Goal: Task Accomplishment & Management: Use online tool/utility

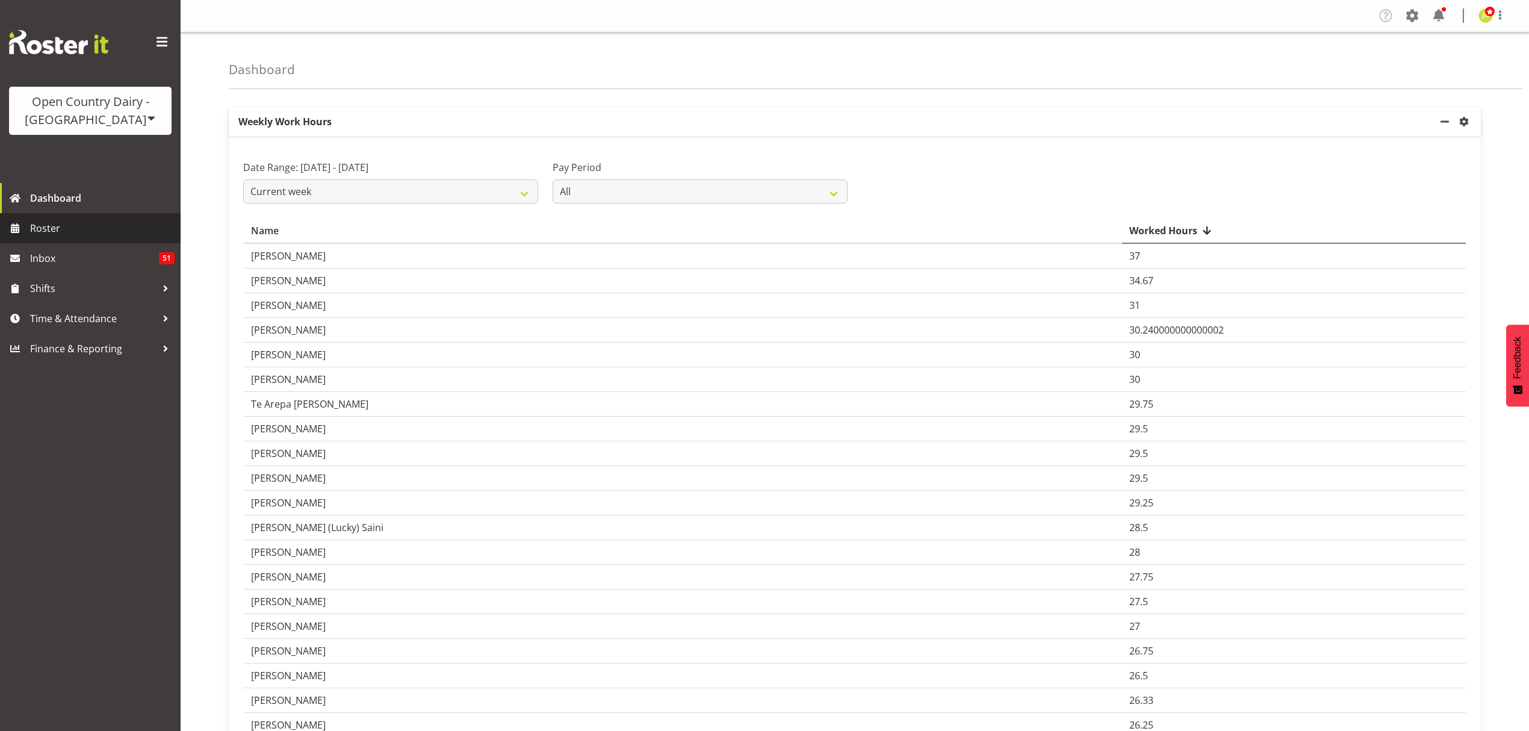
click at [78, 218] on link "Roster" at bounding box center [90, 228] width 181 height 30
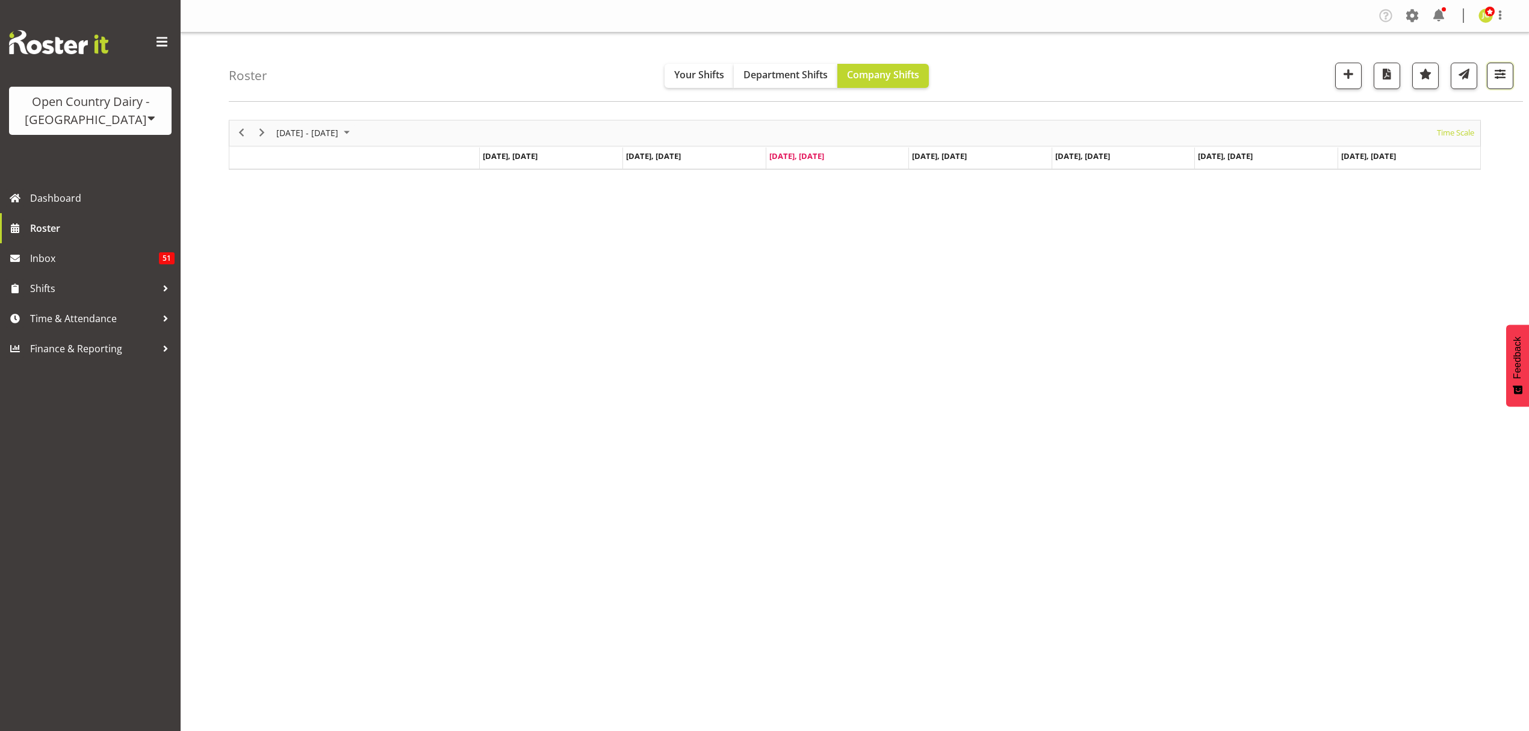
click at [1504, 73] on span "button" at bounding box center [1500, 74] width 16 height 16
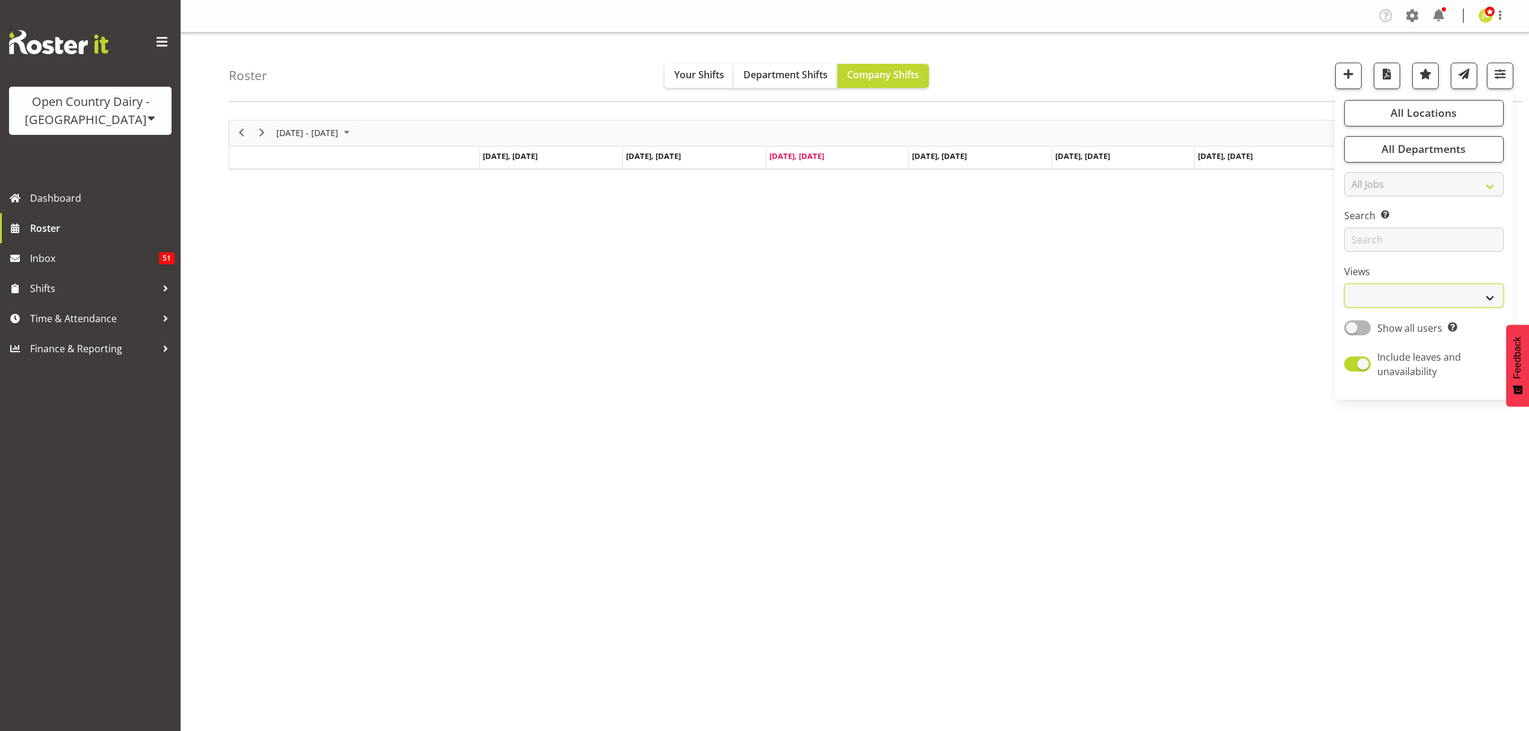
click at [1418, 293] on select "Staff Role Shift - Horizontal Shift - Vertical Staff - Location" at bounding box center [1424, 296] width 160 height 24
select select "shift"
click at [1344, 284] on select "Staff Role Shift - Horizontal Shift - Vertical Staff - Location" at bounding box center [1424, 296] width 160 height 24
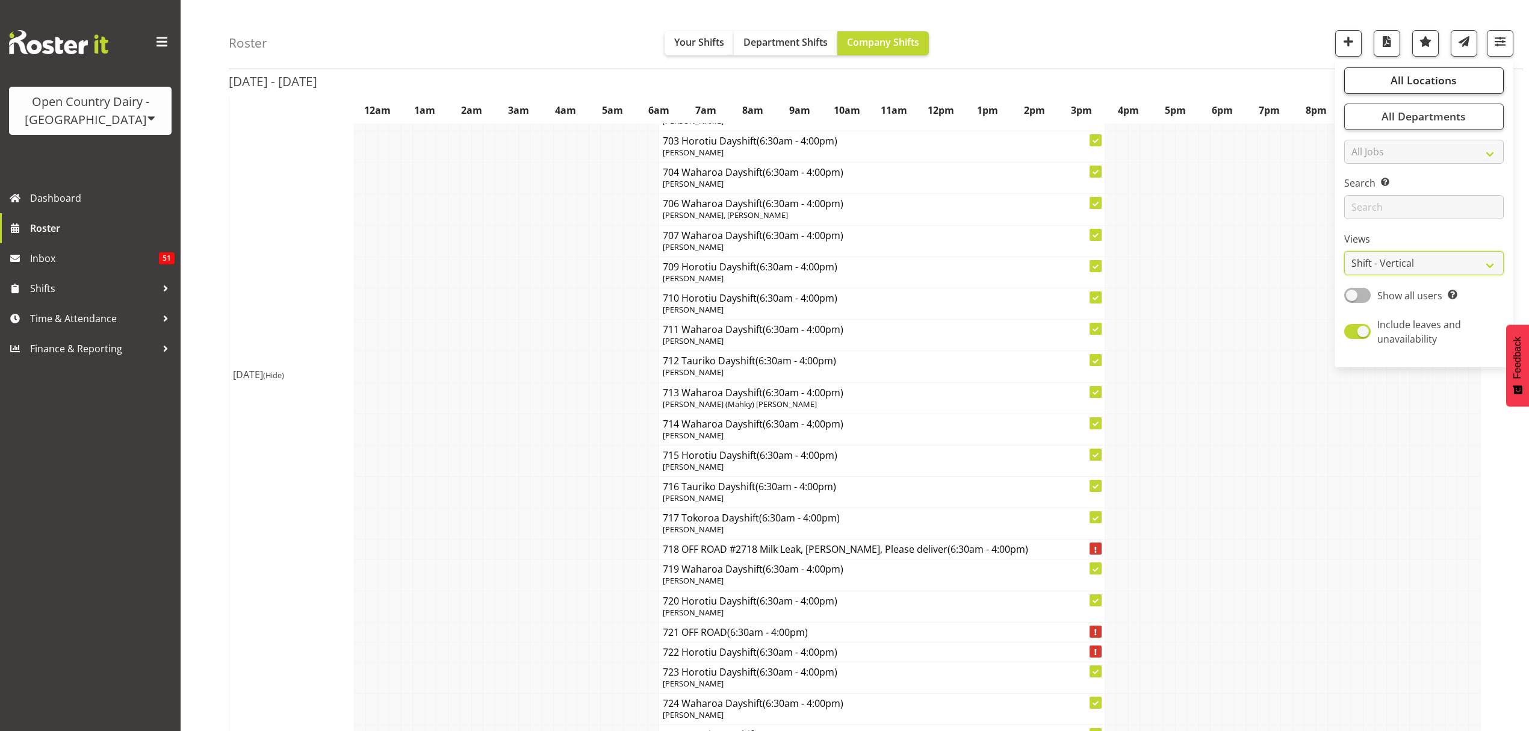
scroll to position [7320, 0]
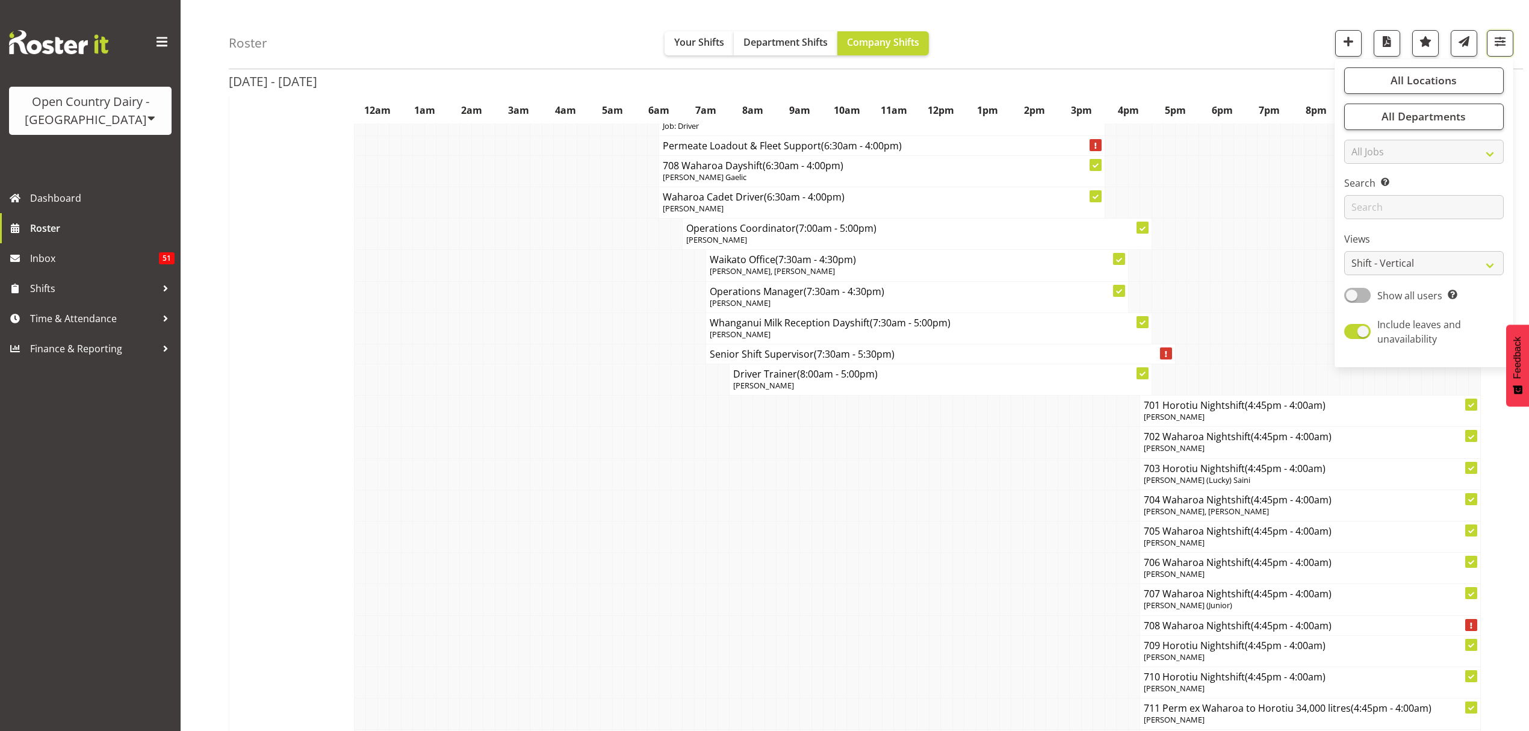
click at [1499, 39] on span "button" at bounding box center [1500, 42] width 16 height 16
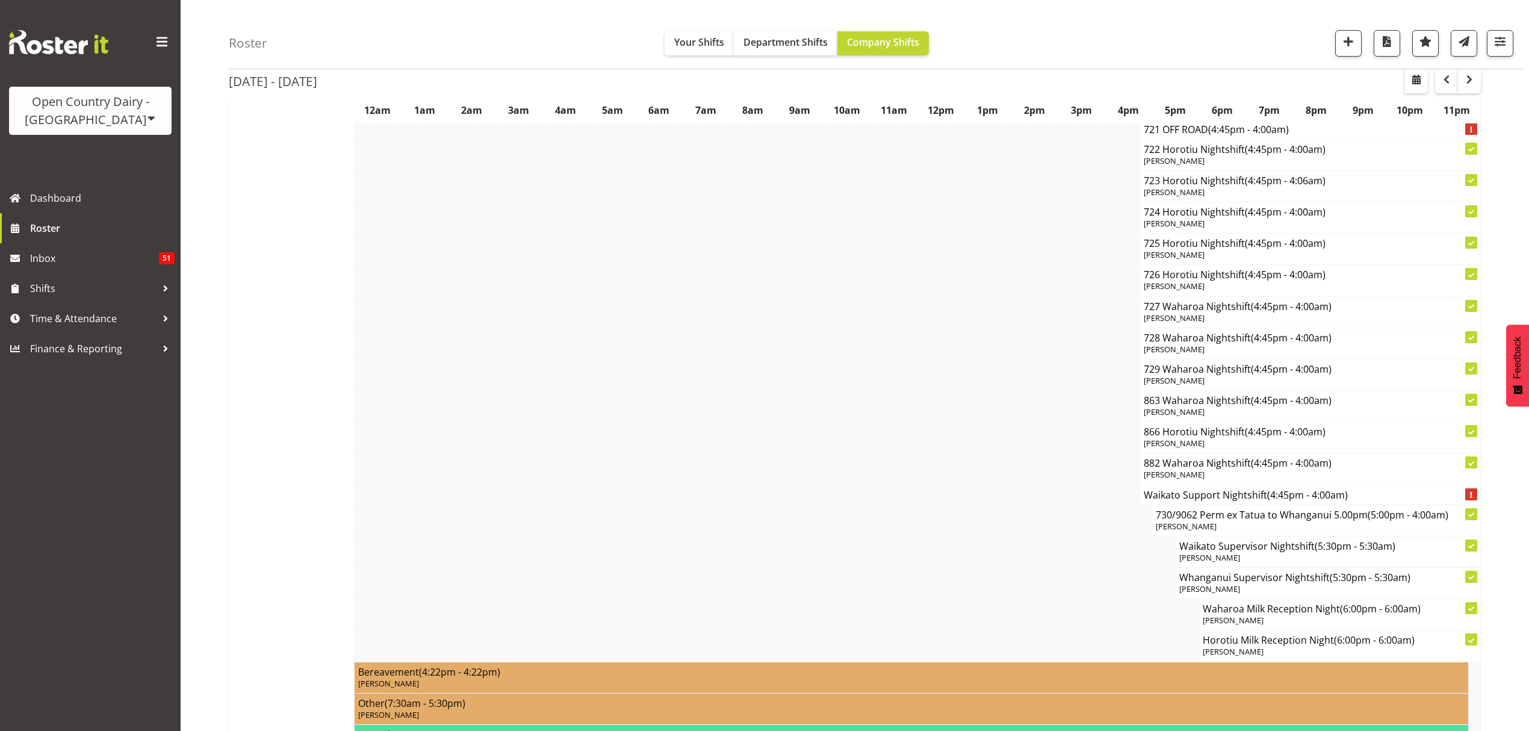
scroll to position [8178, 0]
